Goal: Find specific page/section: Find specific page/section

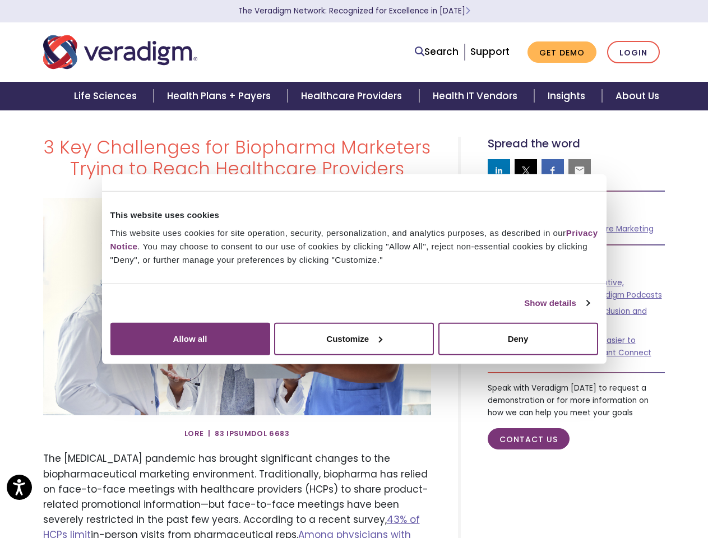
click at [524, 310] on link "Show details" at bounding box center [556, 302] width 65 height 13
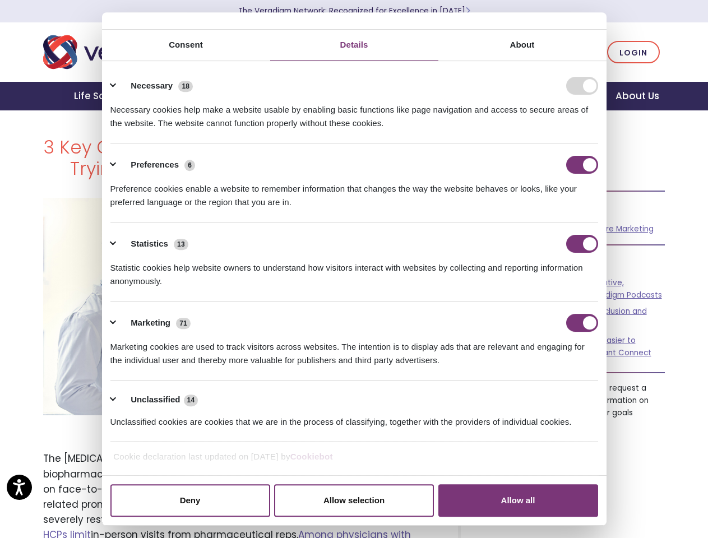
click at [598, 130] on div "Necessary cookies help make a website usable by enabling basic functions like p…" at bounding box center [353, 112] width 487 height 35
click at [439, 52] on link "Search" at bounding box center [437, 51] width 44 height 15
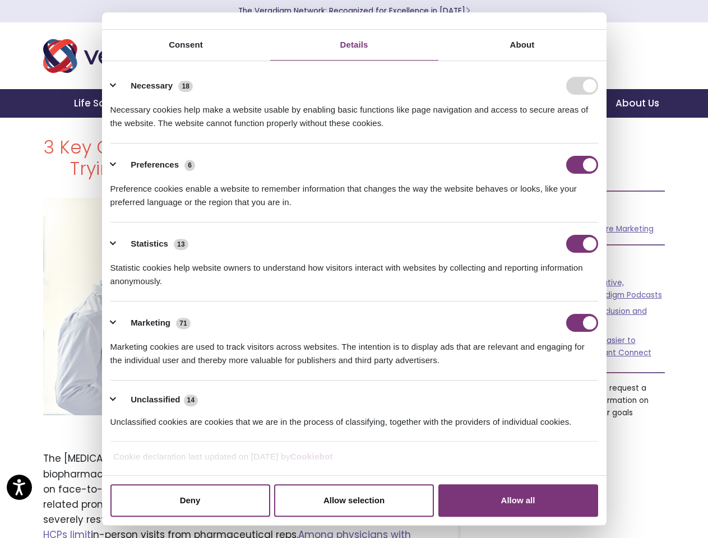
click at [439, 52] on li "Search" at bounding box center [387, 44] width 146 height 21
click at [499, 130] on div "Necessary cookies help make a website usable by enabling basic functions like p…" at bounding box center [353, 112] width 487 height 35
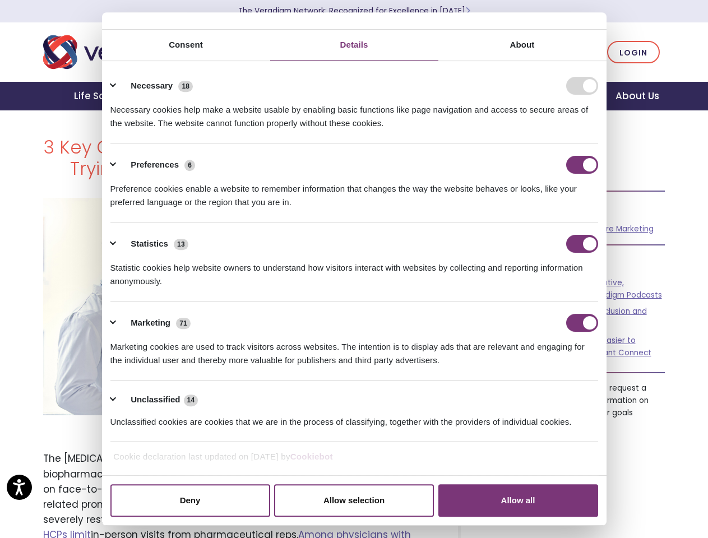
click at [526, 130] on div "Necessary cookies help make a website usable by enabling basic functions like p…" at bounding box center [353, 112] width 487 height 35
click at [552, 130] on div "Necessary cookies help make a website usable by enabling basic functions like p…" at bounding box center [353, 112] width 487 height 35
click at [579, 130] on div "Necessary cookies help make a website usable by enabling basic functions like p…" at bounding box center [353, 112] width 487 height 35
